Goal: Task Accomplishment & Management: Use online tool/utility

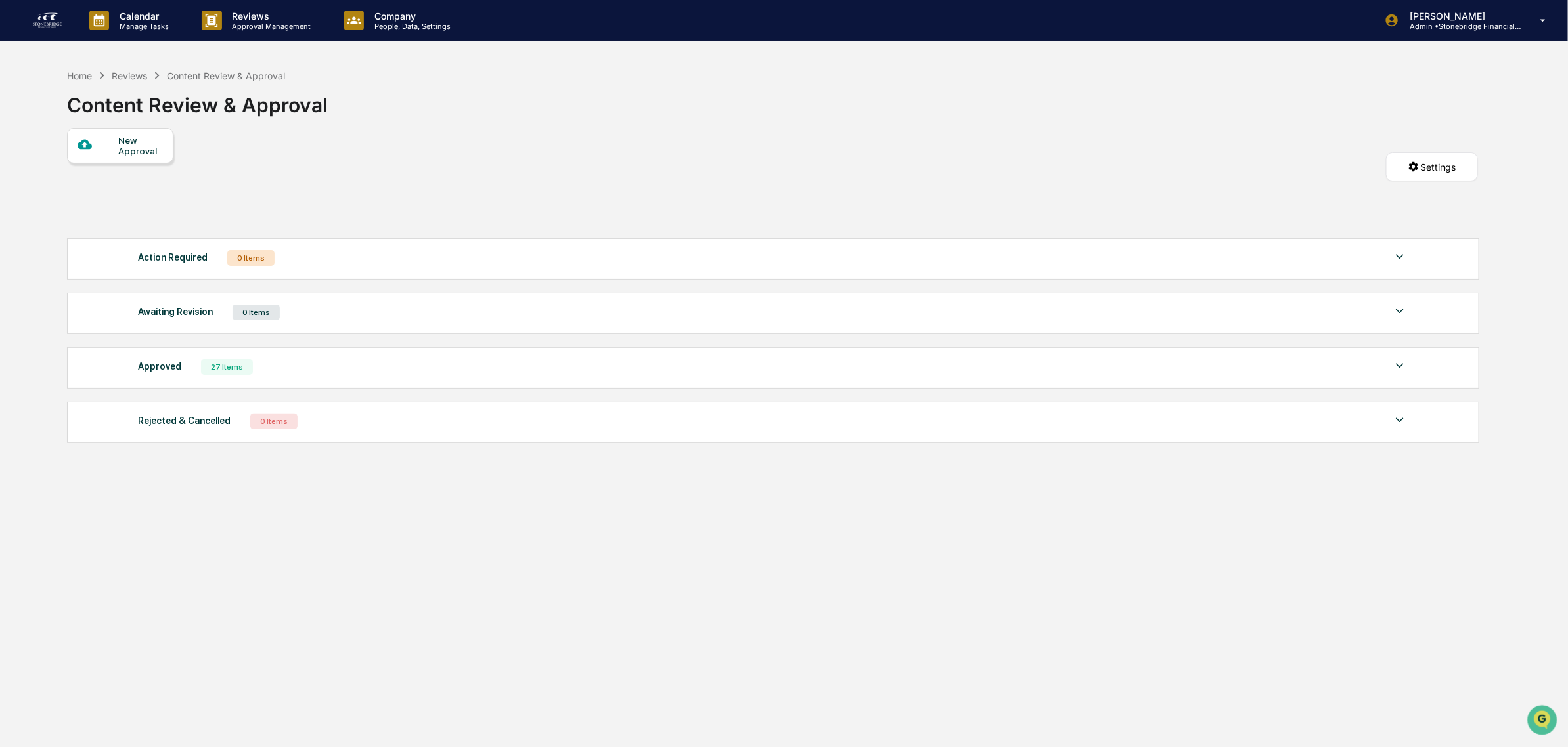
click at [52, 20] on img at bounding box center [47, 20] width 31 height 21
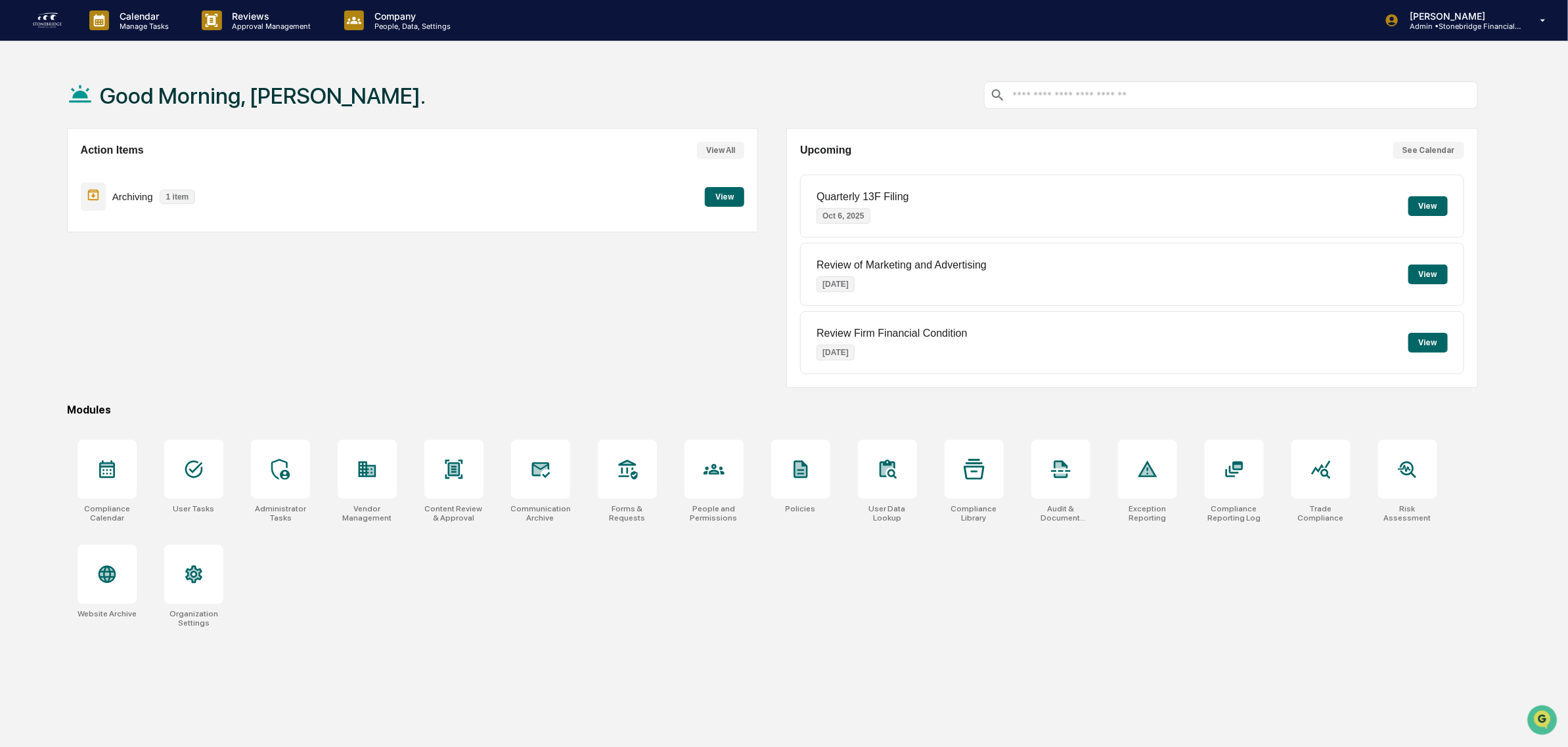
click at [727, 195] on button "View" at bounding box center [725, 197] width 39 height 20
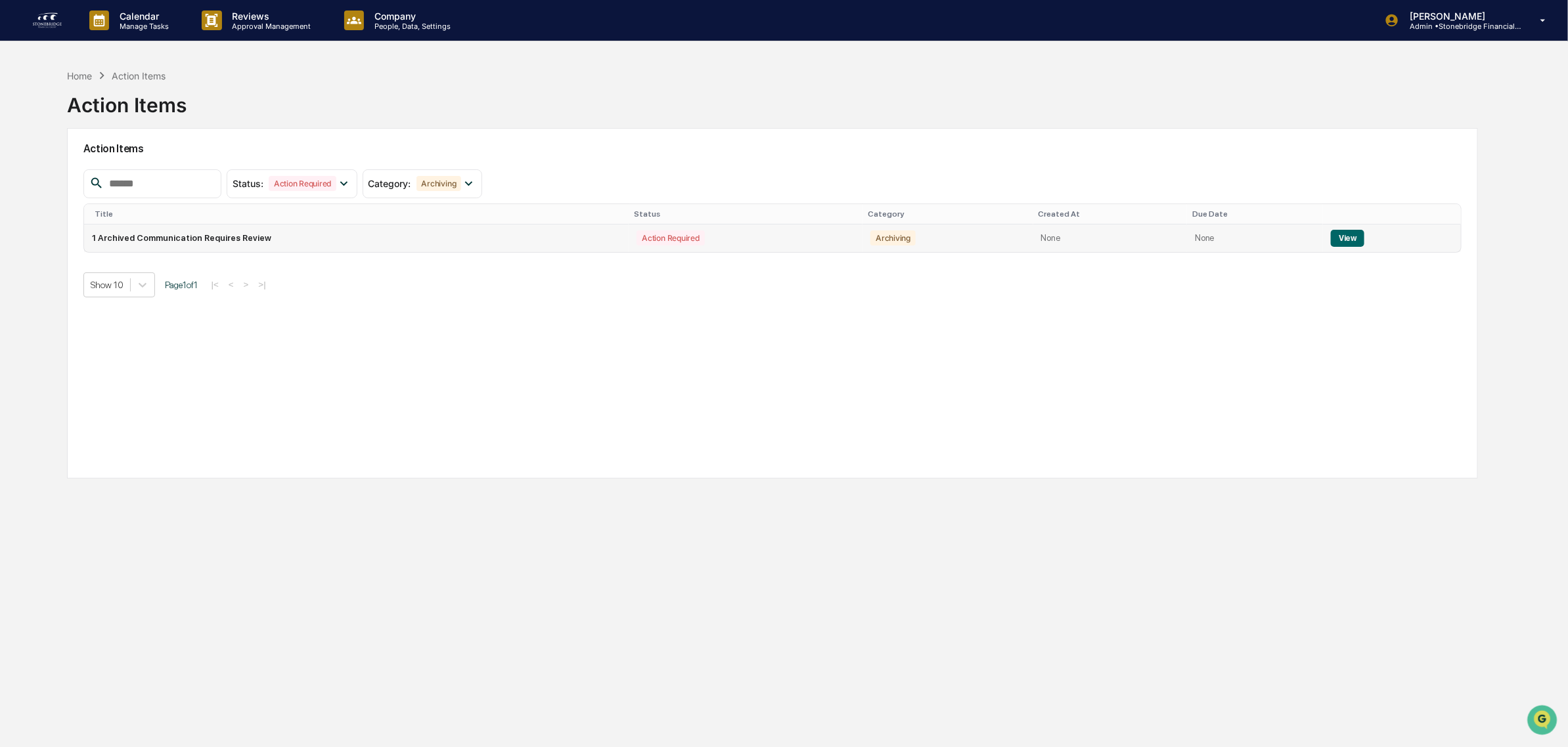
click at [1338, 244] on button "View" at bounding box center [1347, 238] width 34 height 17
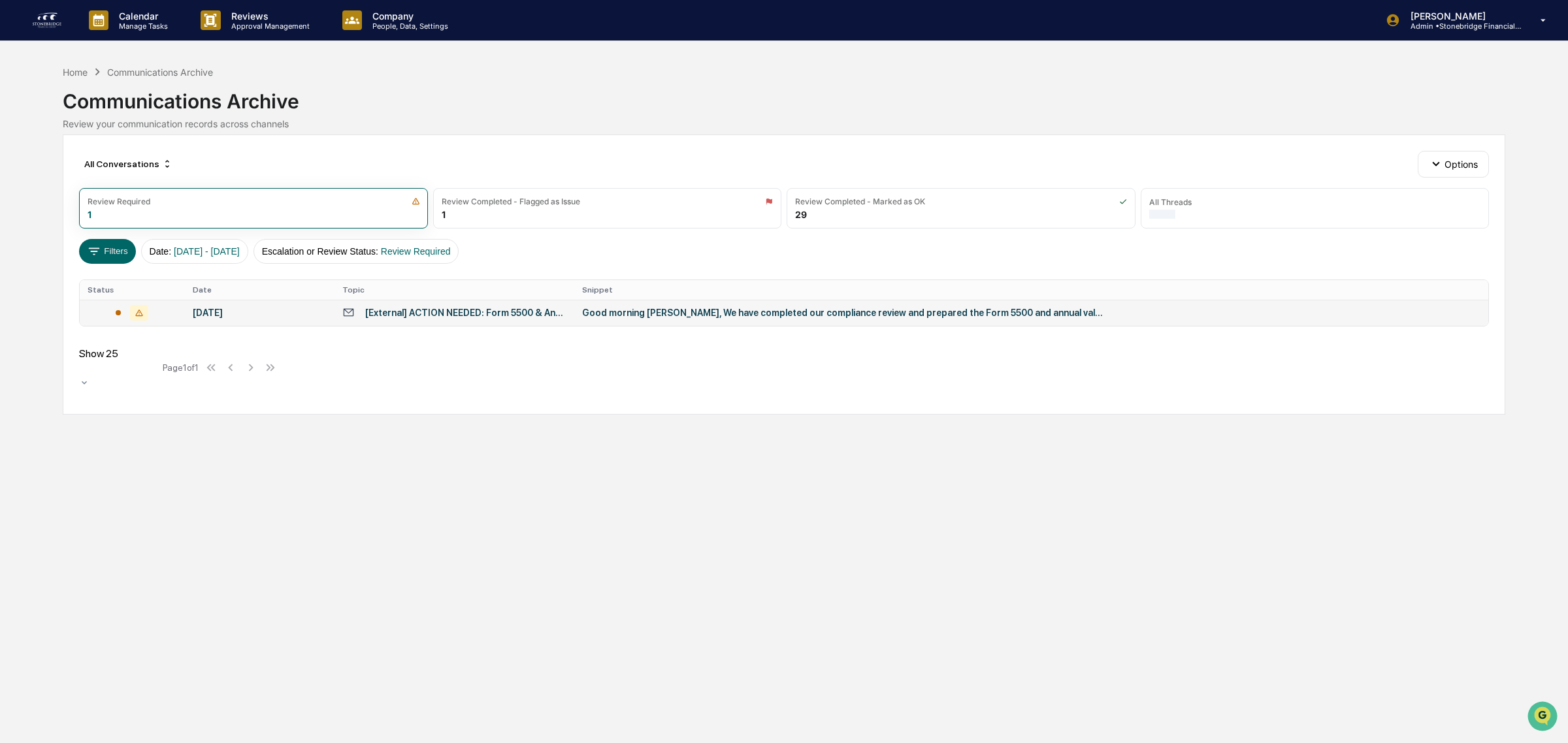
click at [455, 308] on div "[External] ACTION NEEDED: Form 5500 & Annual Valuation Package for the American…" at bounding box center [465, 312] width 201 height 10
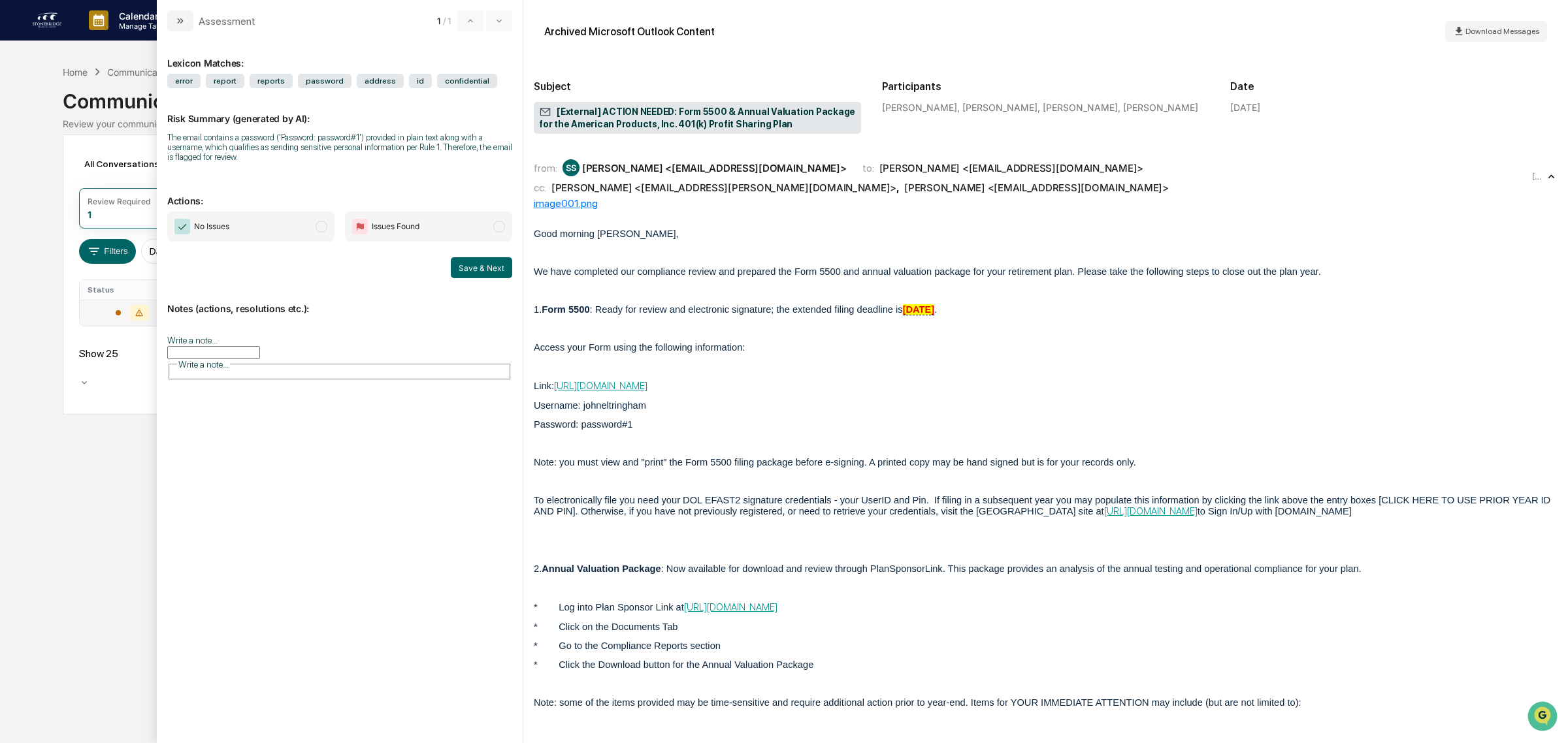
click at [240, 352] on input "Write a note..." at bounding box center [213, 352] width 92 height 13
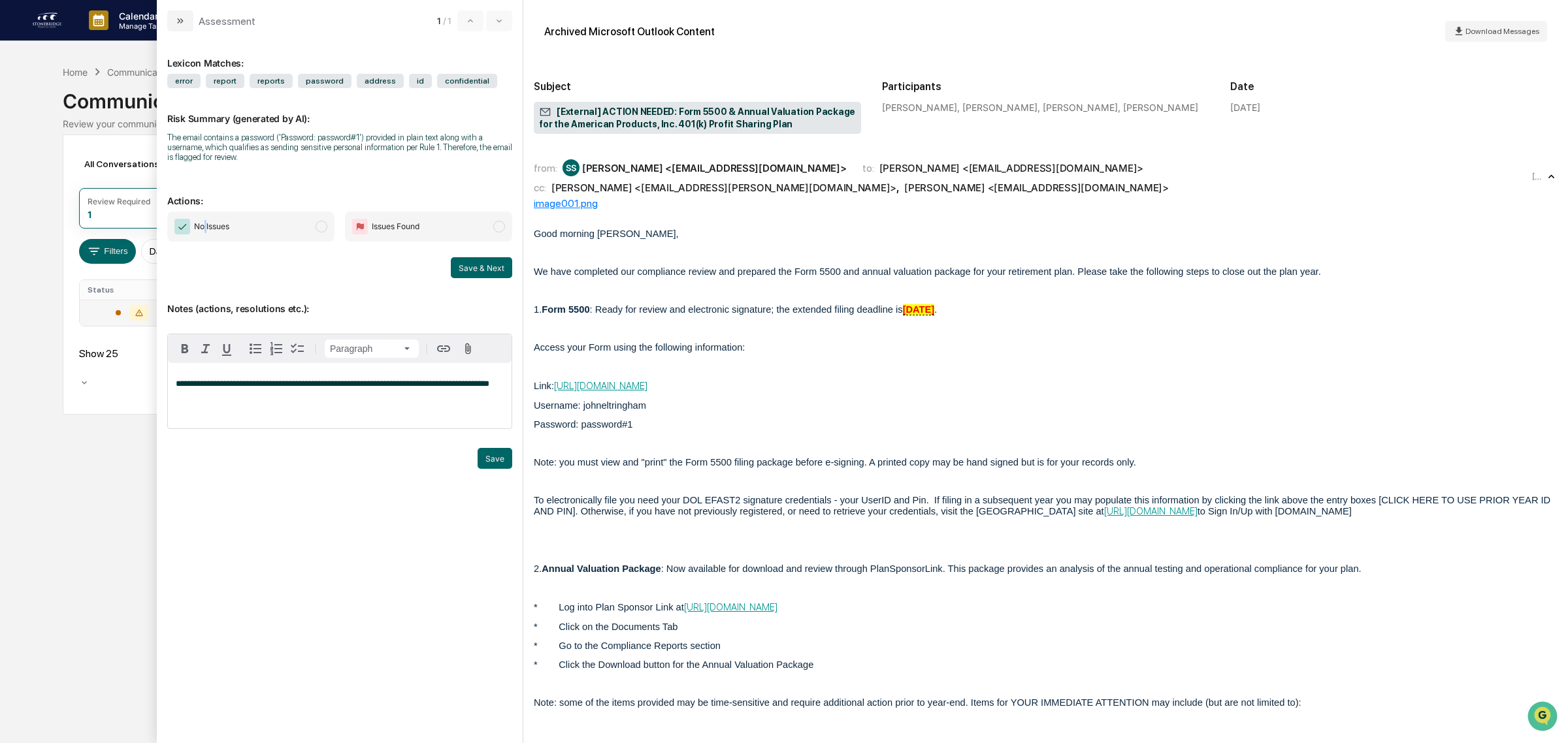
click at [206, 217] on span "No Issues" at bounding box center [250, 227] width 167 height 30
click at [485, 465] on button "Save" at bounding box center [495, 458] width 35 height 21
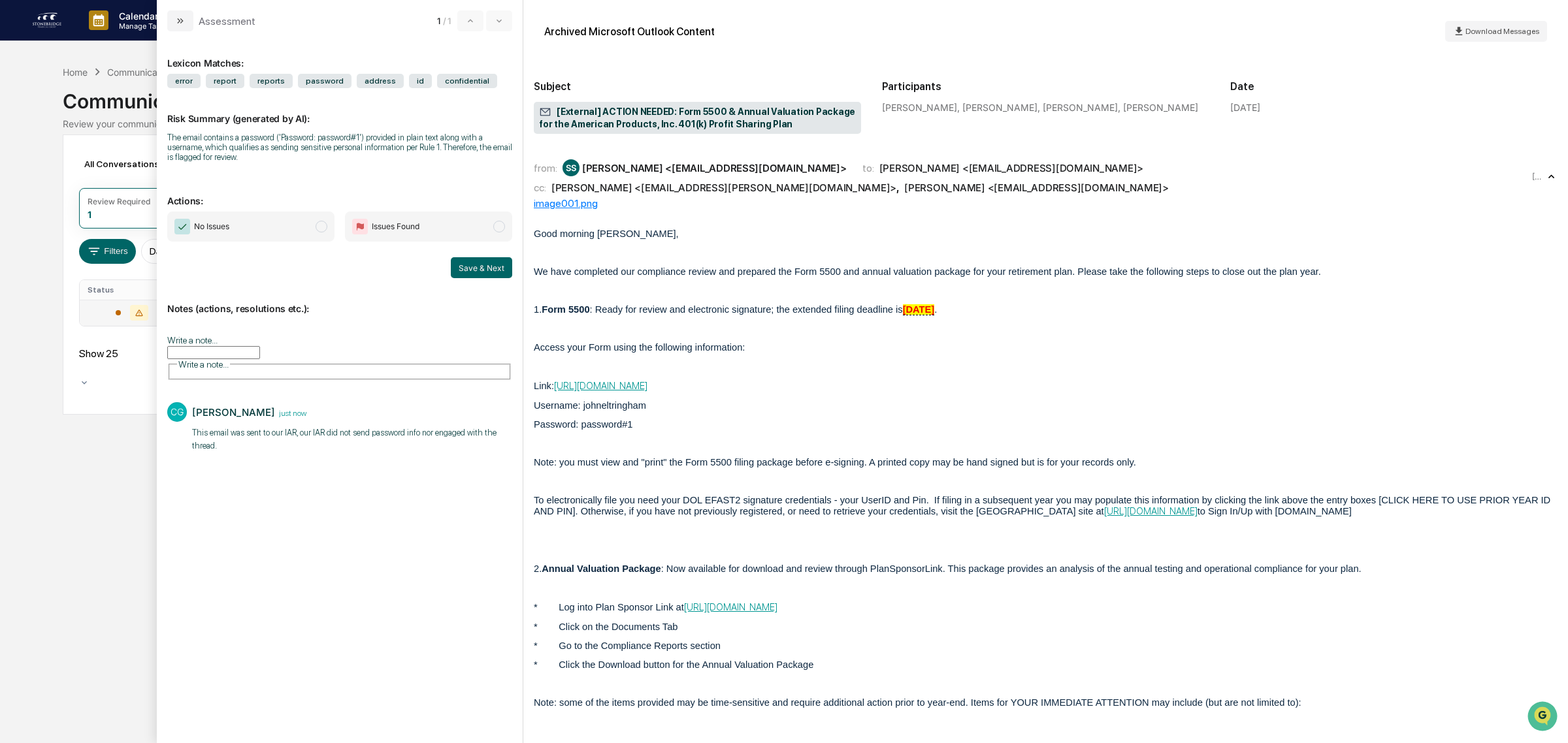
click at [269, 239] on span "No Issues" at bounding box center [250, 227] width 167 height 30
click at [480, 266] on button "Save & Next" at bounding box center [481, 267] width 61 height 21
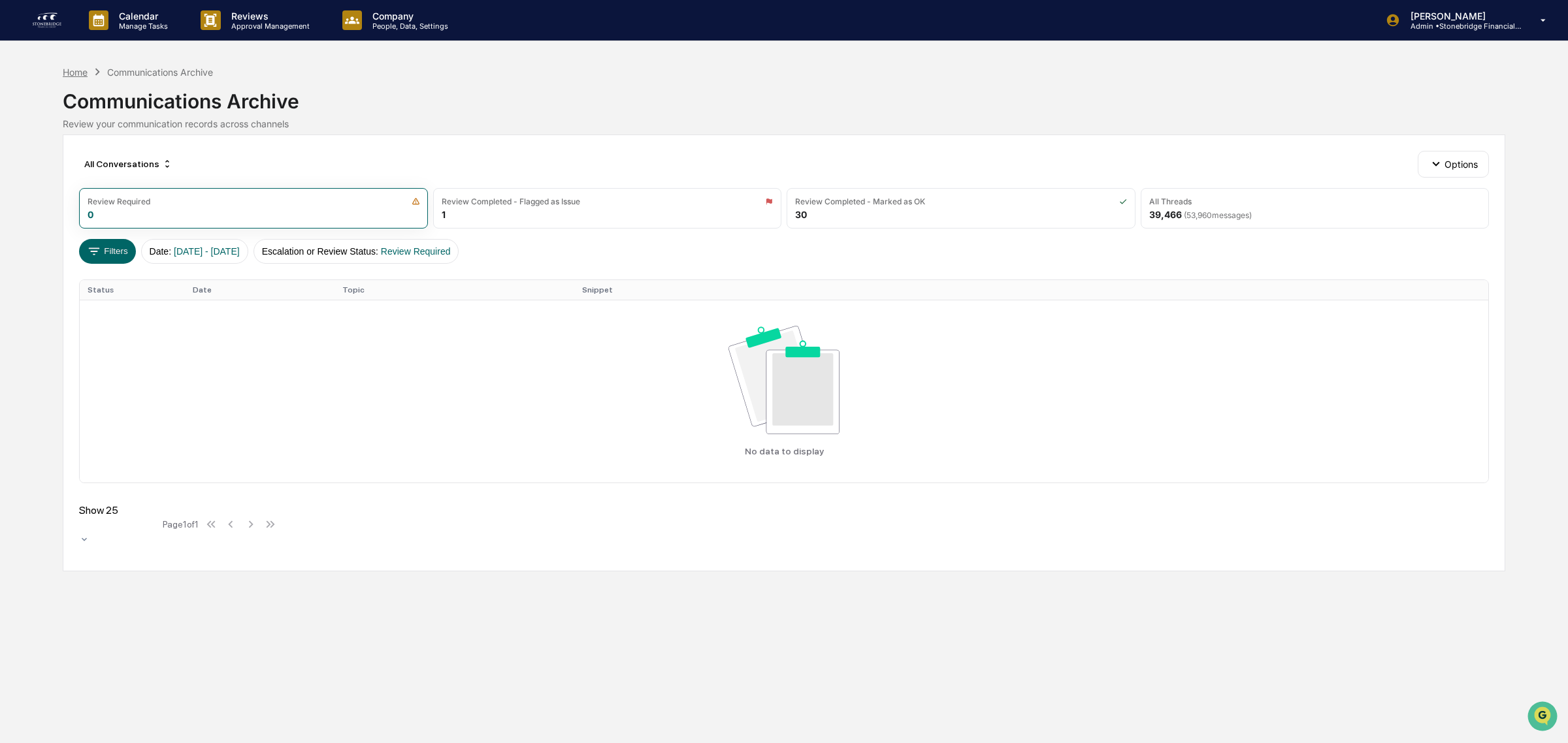
click at [71, 68] on div "Home" at bounding box center [75, 72] width 25 height 11
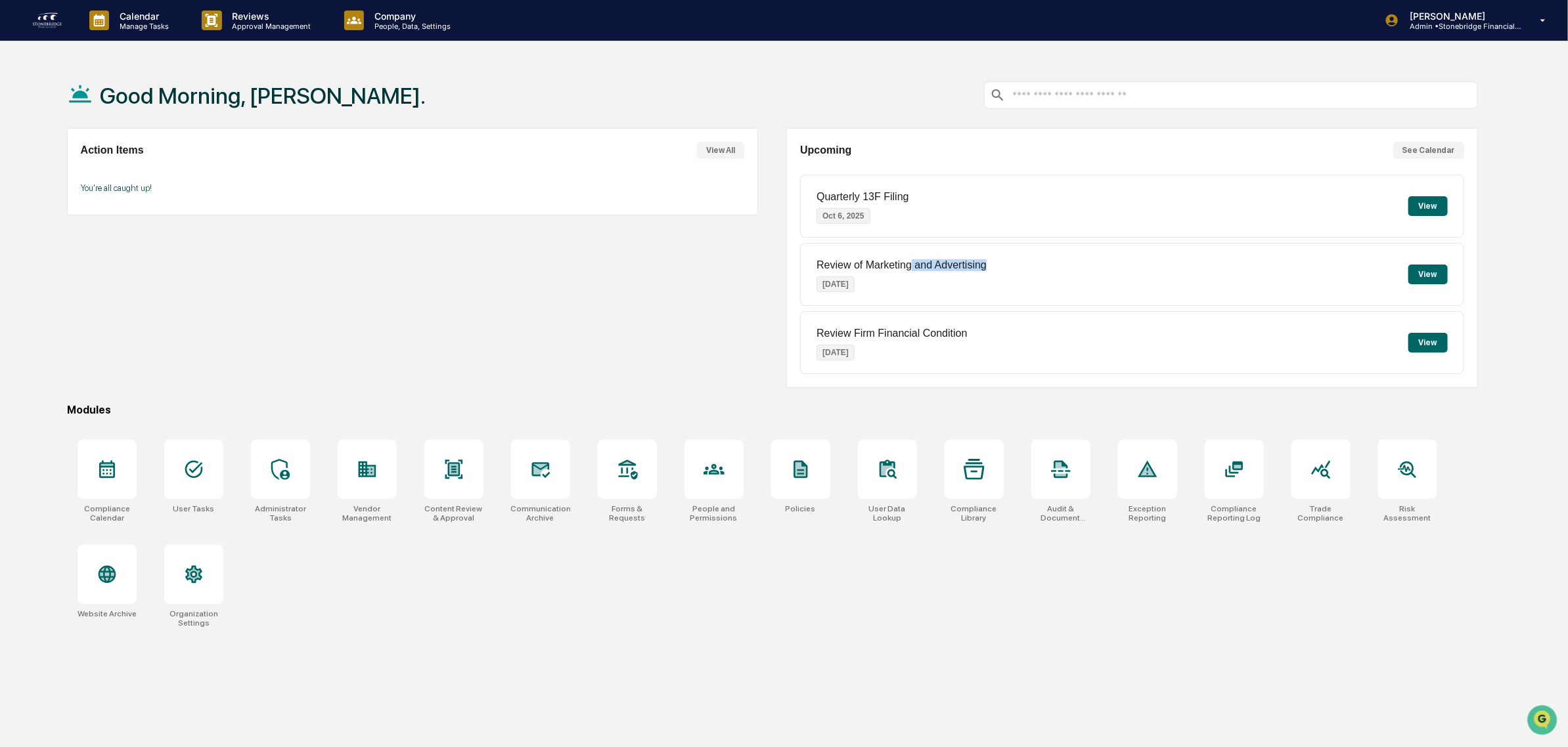
drag, startPoint x: 911, startPoint y: 262, endPoint x: 990, endPoint y: 261, distance: 79.0
click at [990, 261] on div "Review of Marketing and Advertising [DATE] View" at bounding box center [1132, 274] width 664 height 63
drag, startPoint x: 968, startPoint y: 336, endPoint x: 903, endPoint y: 346, distance: 65.8
click at [903, 346] on div "Review Firm Financial Condition [DATE] View" at bounding box center [1132, 343] width 664 height 63
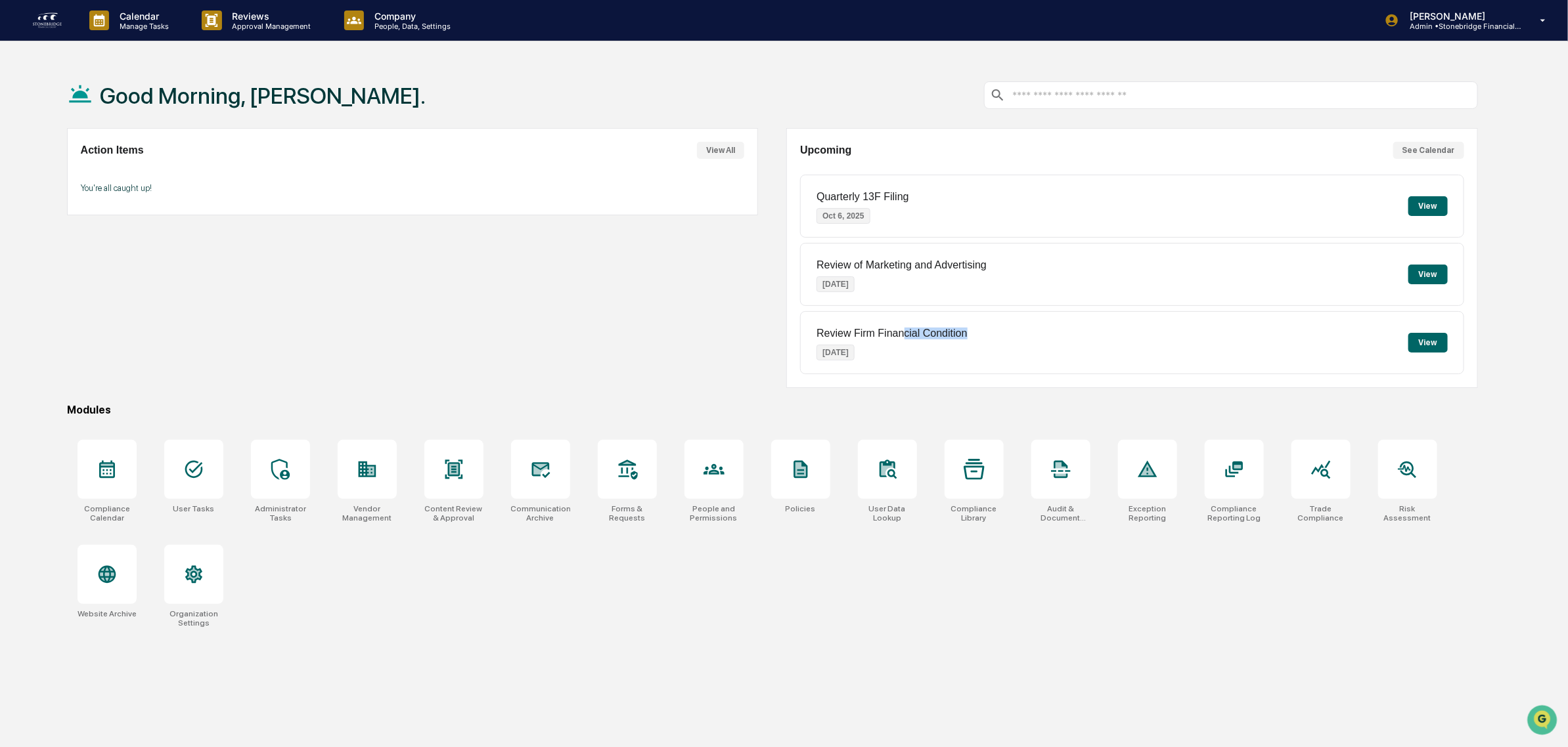
click at [903, 346] on div "Review Firm Financial Condition [DATE]" at bounding box center [892, 343] width 151 height 52
